Goal: Information Seeking & Learning: Learn about a topic

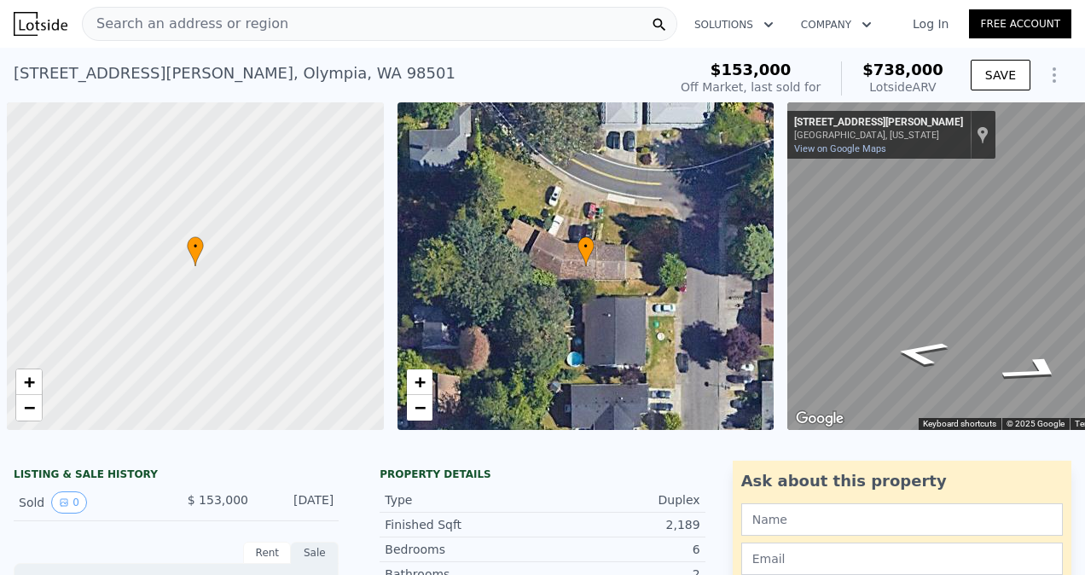
scroll to position [0, 7]
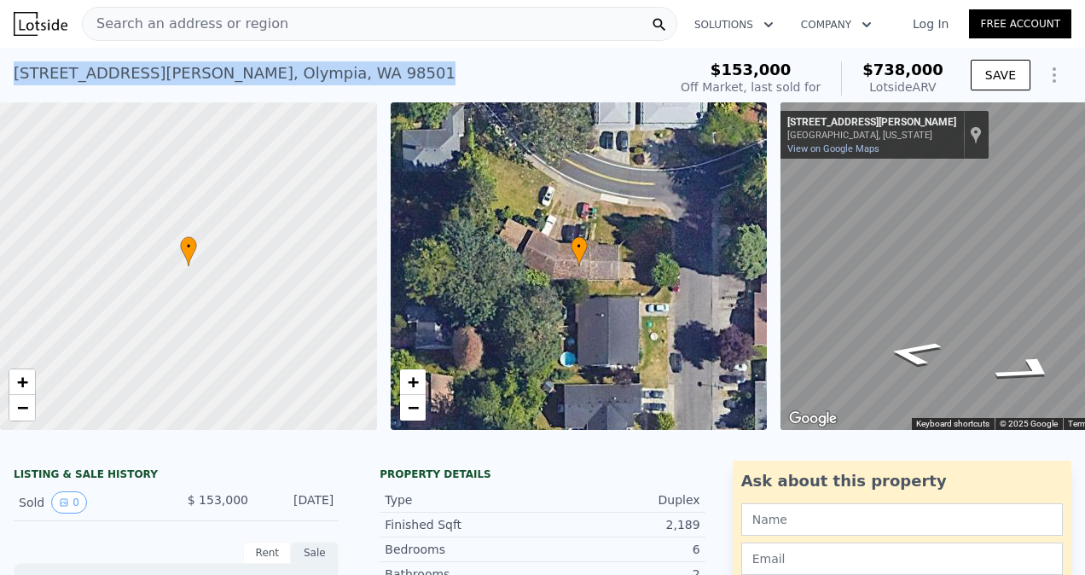
drag, startPoint x: 10, startPoint y: 74, endPoint x: 294, endPoint y: 68, distance: 284.0
click at [294, 68] on div "1113 Carlyon Ave SE , Olympia , WA 98501 Sold Dec 1998 for $153k (~ARV $738k ) …" at bounding box center [542, 75] width 1085 height 55
copy div "1113 Carlyon Ave SE , Olympia , WA 98501"
click at [361, 67] on div "1113 Carlyon Ave SE , Olympia , WA 98501 Sold Dec 1998 for $153k (~ARV $738k )" at bounding box center [337, 79] width 646 height 48
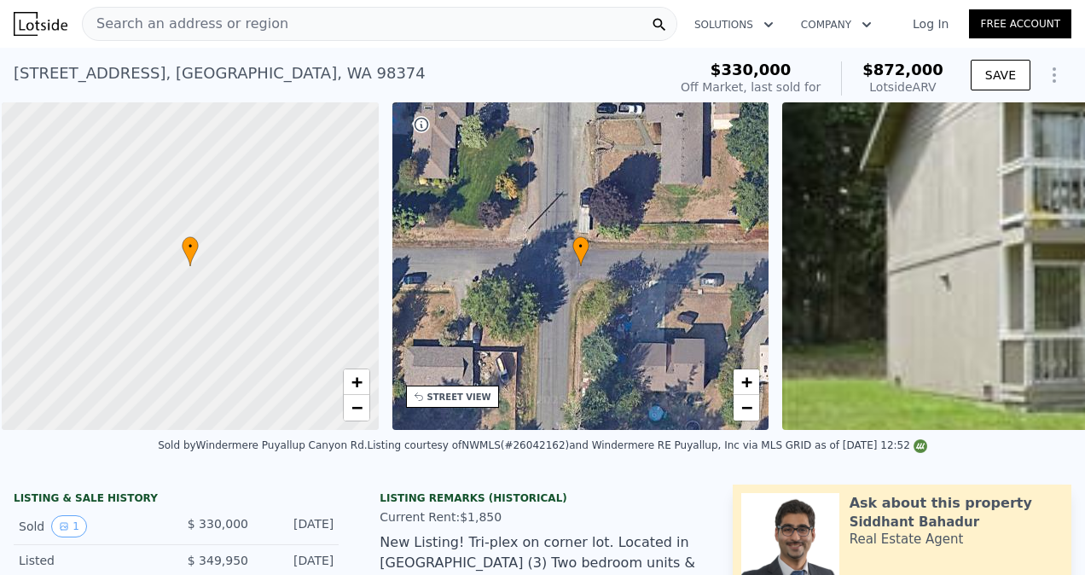
scroll to position [0, 7]
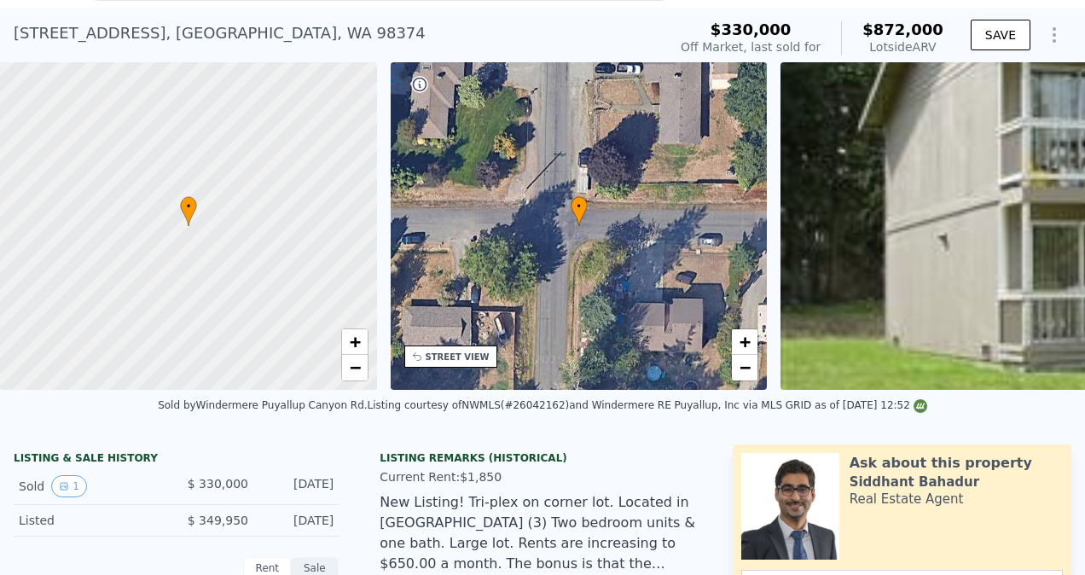
scroll to position [68, 0]
